Goal: Navigation & Orientation: Go to known website

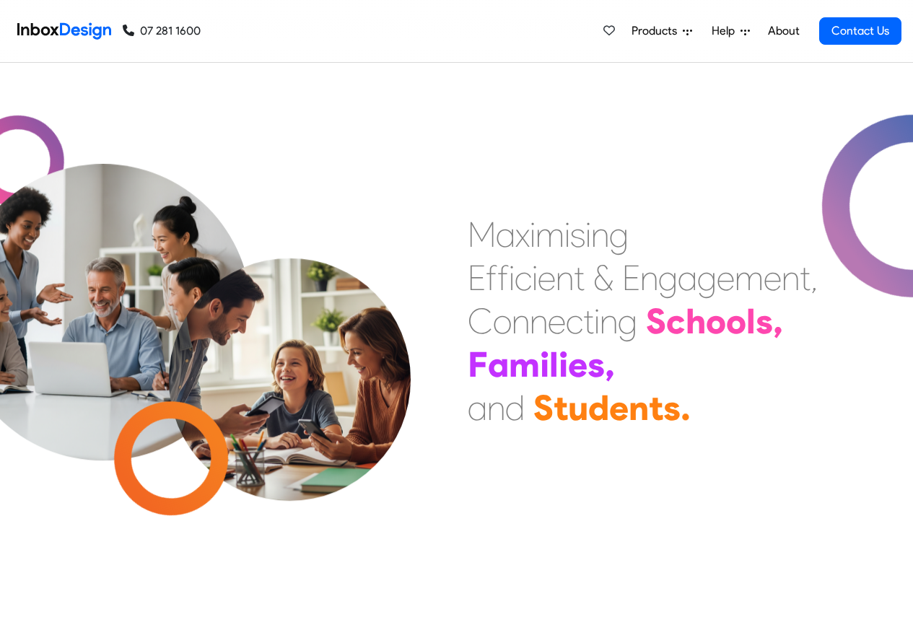
scroll to position [433, 0]
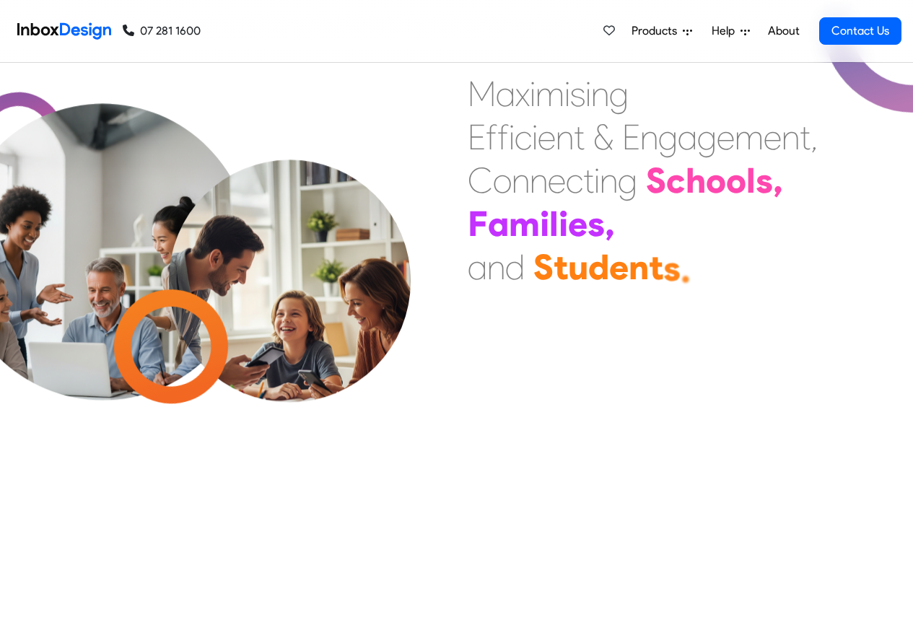
scroll to position [519, 0]
